Goal: Navigation & Orientation: Find specific page/section

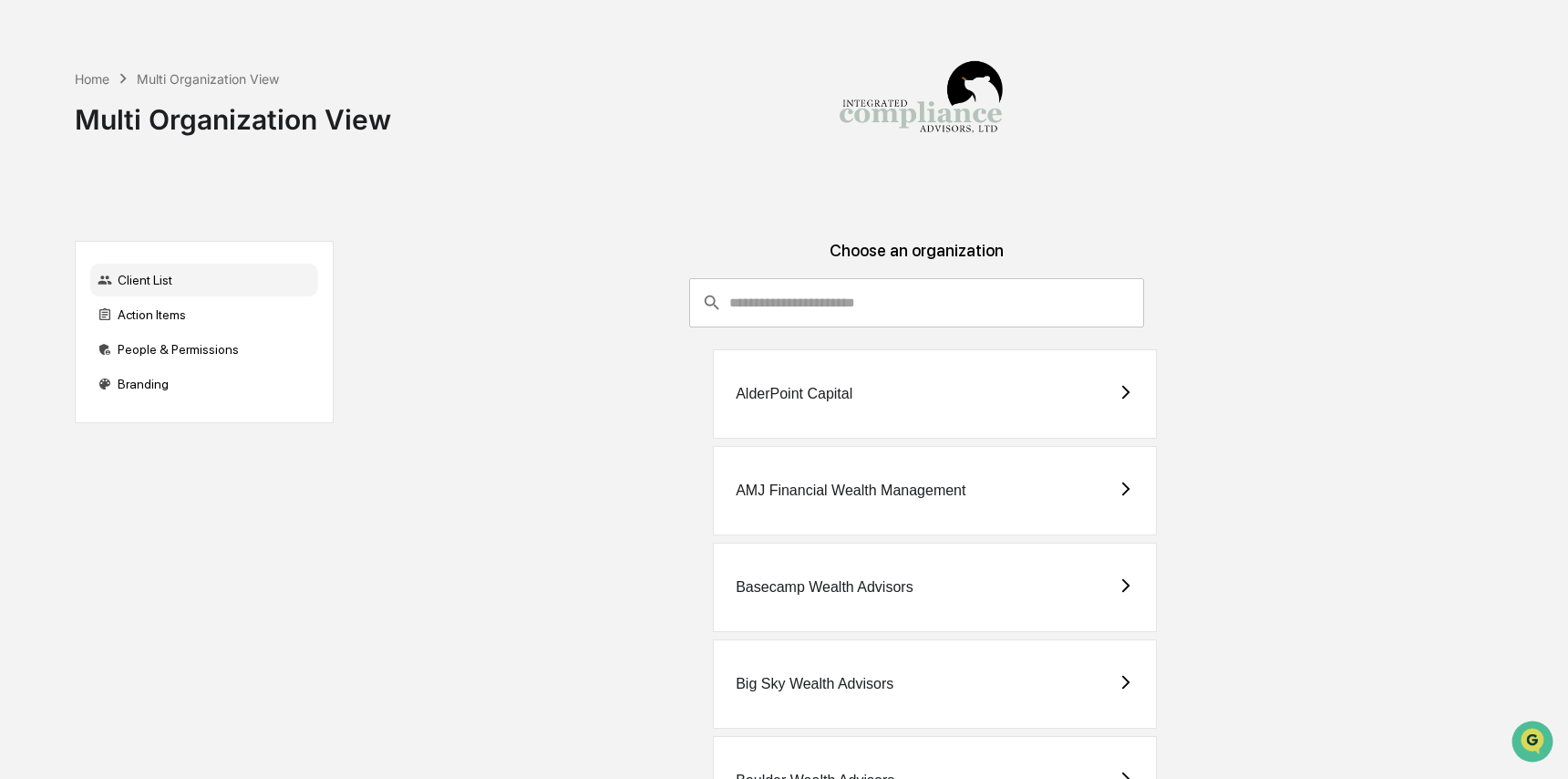
click at [795, 194] on div "Home Multi Organization View Multi Organization View" at bounding box center [780, 106] width 1411 height 212
click at [783, 299] on input "consultant-dashboard__filter-organizations-search-bar" at bounding box center [935, 303] width 414 height 49
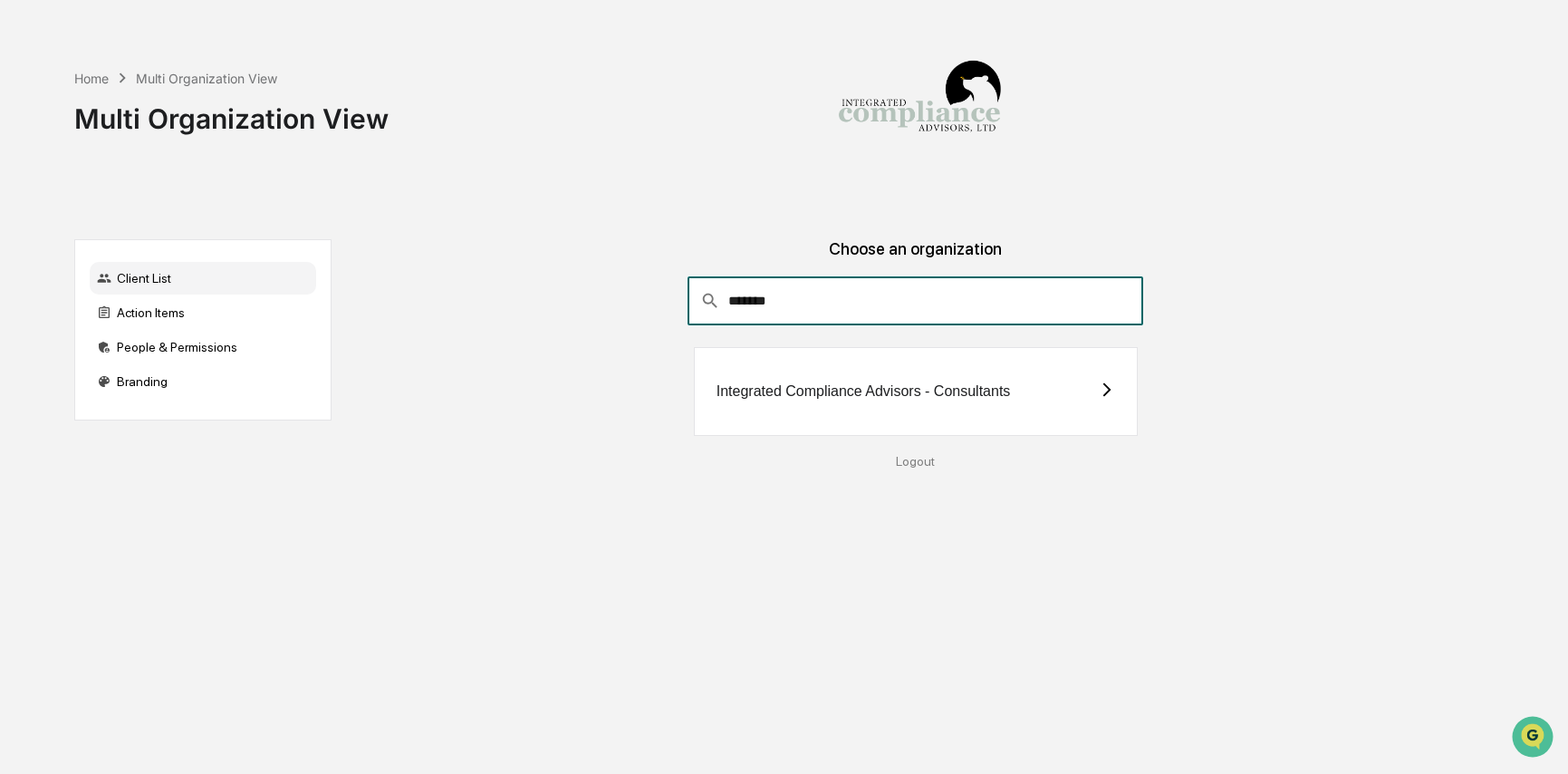
type input "*******"
click at [978, 387] on div "Integrated Compliance Advisors - Consultants" at bounding box center [863, 391] width 294 height 17
